Goal: Register for event/course

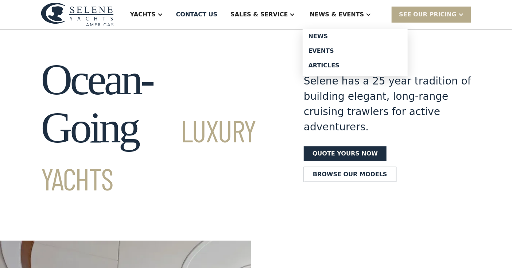
click at [340, 55] on link "Events" at bounding box center [354, 51] width 105 height 15
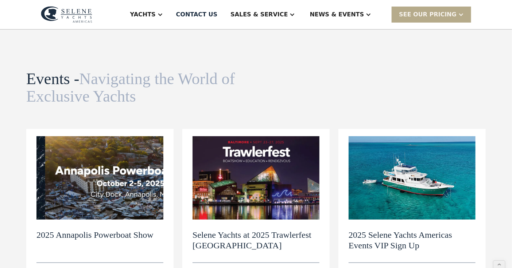
click at [397, 232] on h2 "2025 Selene Yachts Americas Events VIP Sign Up" at bounding box center [411, 240] width 127 height 21
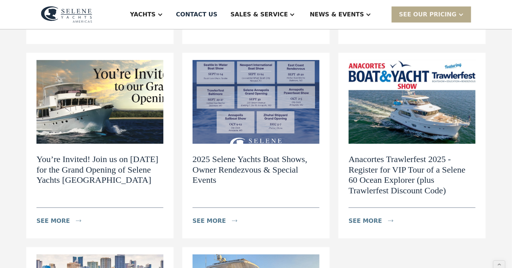
scroll to position [206, 0]
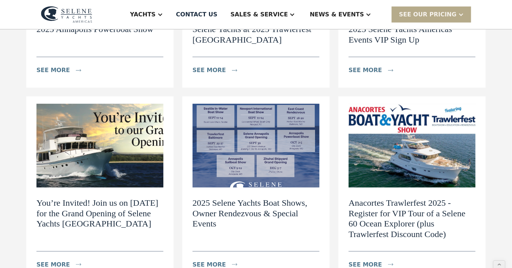
click at [392, 55] on div "2025 Selene Yachts Americas Events VIP Sign Up see more" at bounding box center [411, 46] width 127 height 64
click at [94, 134] on img at bounding box center [99, 146] width 127 height 84
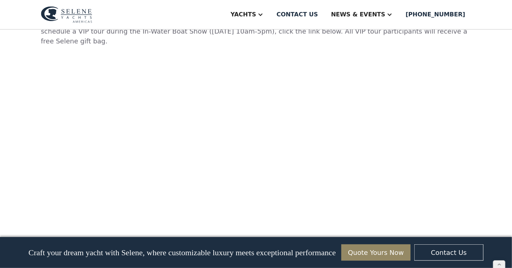
scroll to position [2068, 0]
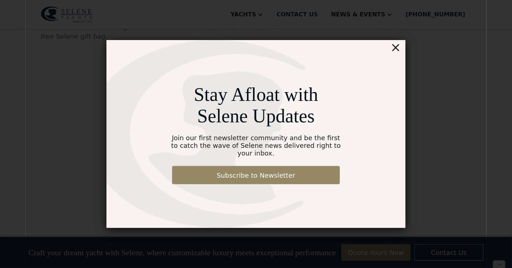
click at [397, 50] on div "×" at bounding box center [395, 47] width 11 height 15
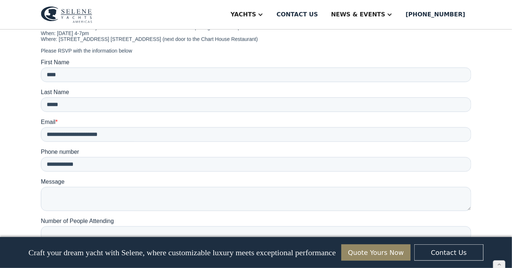
scroll to position [739, 0]
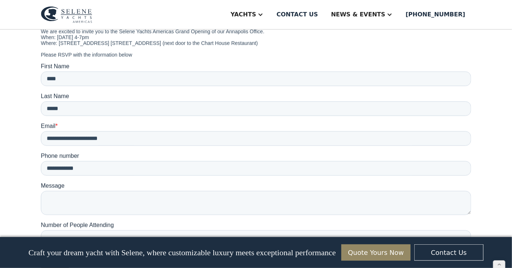
click at [55, 258] on input "******" at bounding box center [54, 265] width 28 height 14
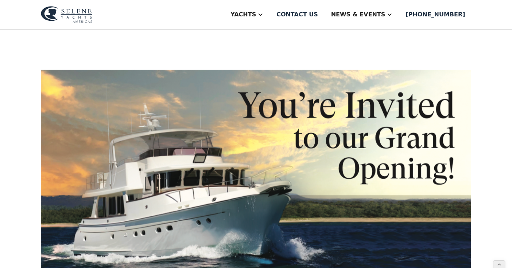
scroll to position [177, 0]
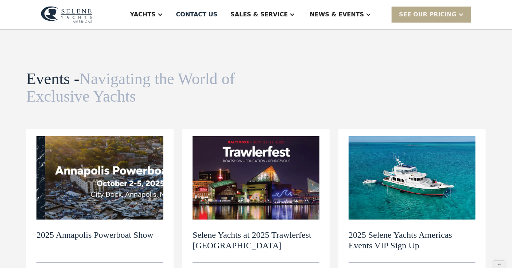
click at [414, 225] on div "2025 Selene Yachts Americas Events VIP Sign Up see more" at bounding box center [411, 252] width 127 height 64
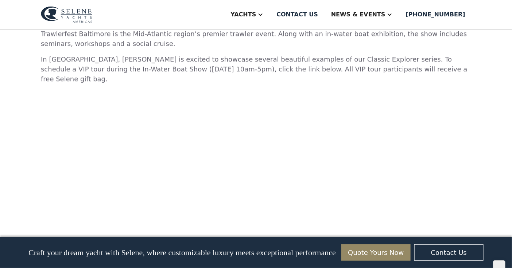
scroll to position [1989, 0]
